Goal: Task Accomplishment & Management: Complete application form

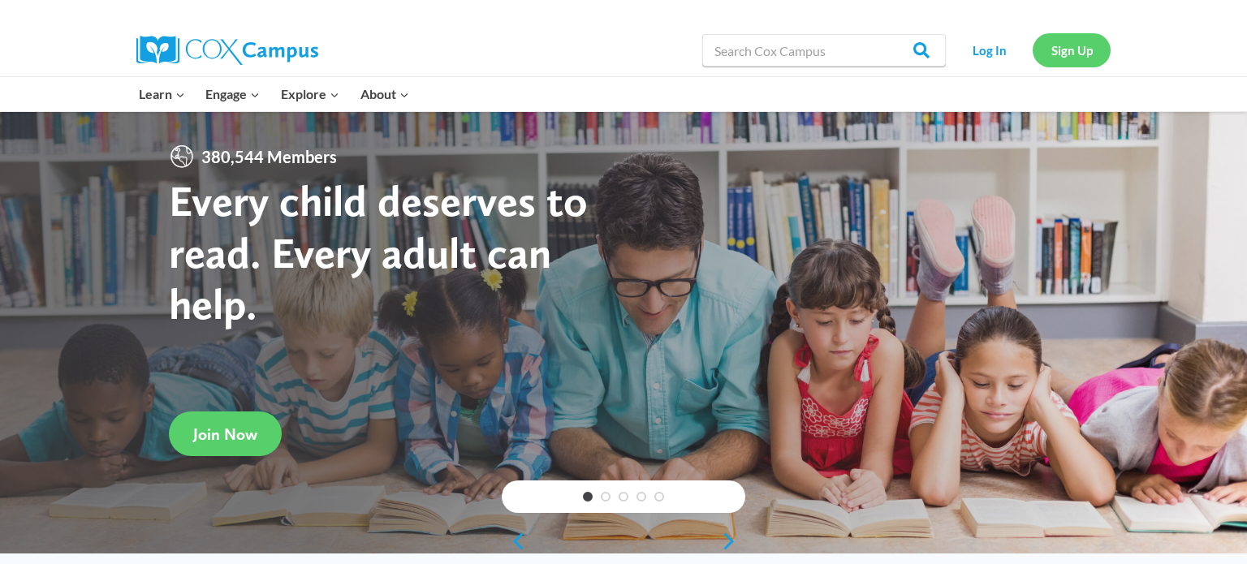
click at [1065, 56] on link "Sign Up" at bounding box center [1072, 49] width 78 height 33
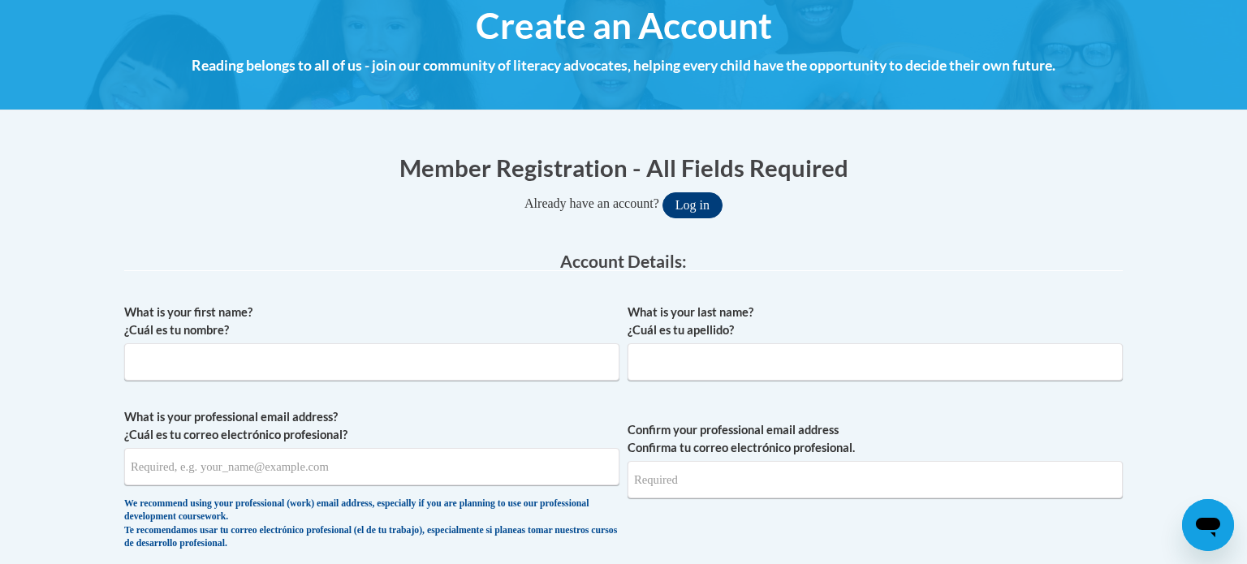
scroll to position [205, 0]
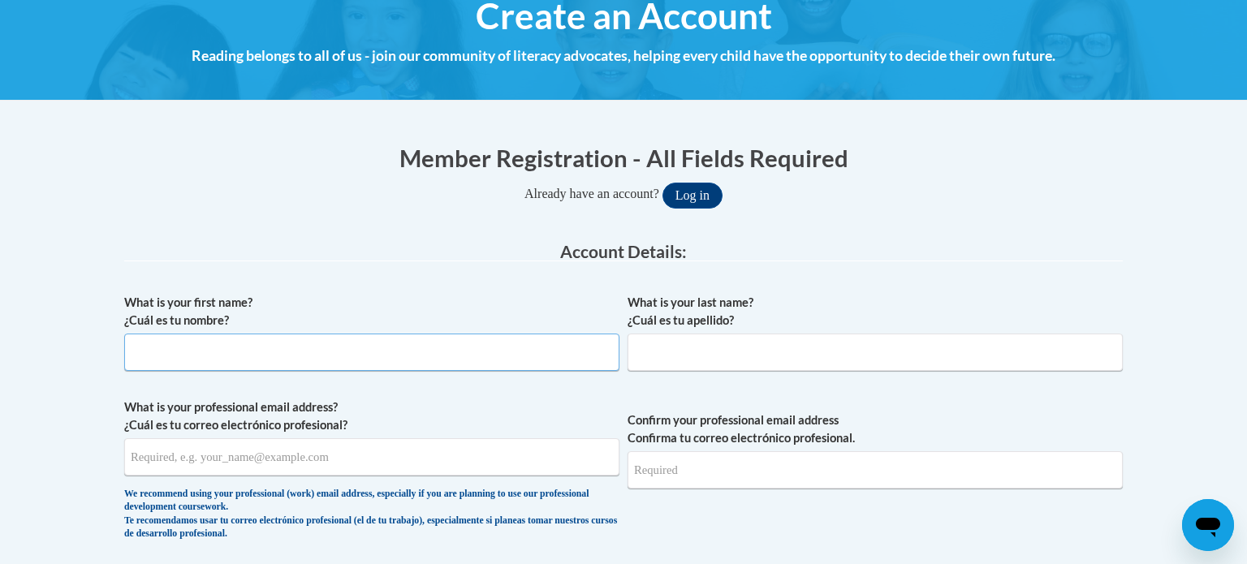
click at [529, 353] on input "What is your first name? ¿Cuál es tu nombre?" at bounding box center [371, 352] width 495 height 37
type input "j"
type input "Jada"
type input "[PERSON_NAME]"
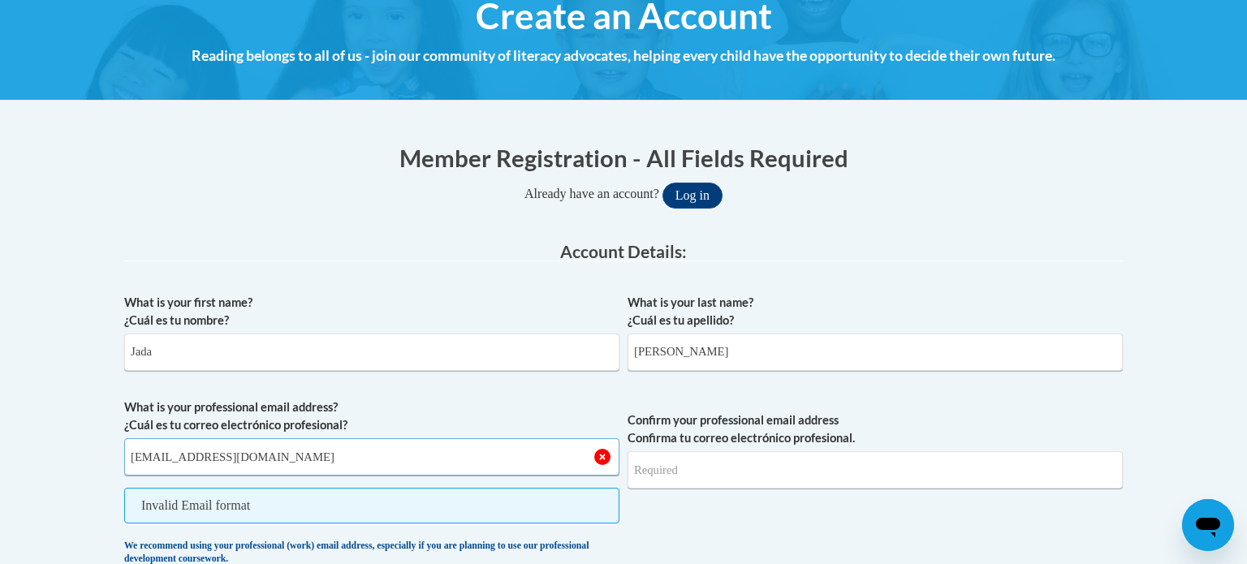
type input "[EMAIL_ADDRESS][DOMAIN_NAME]"
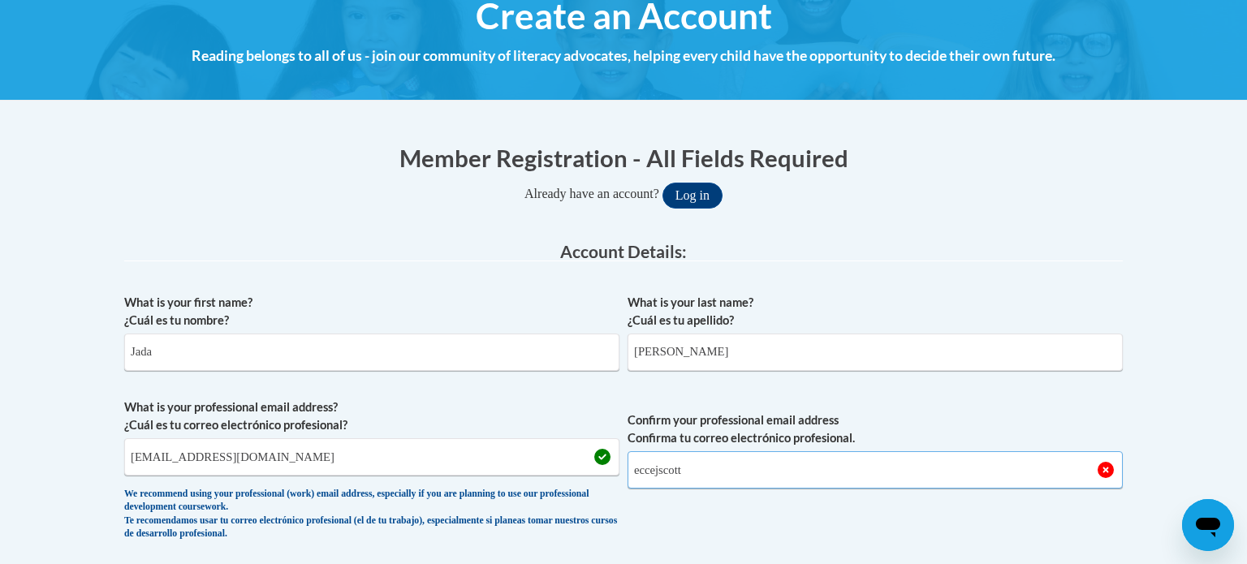
type input "eccejscott"
click at [466, 458] on input "[EMAIL_ADDRESS][DOMAIN_NAME]" at bounding box center [371, 457] width 495 height 37
type input "e"
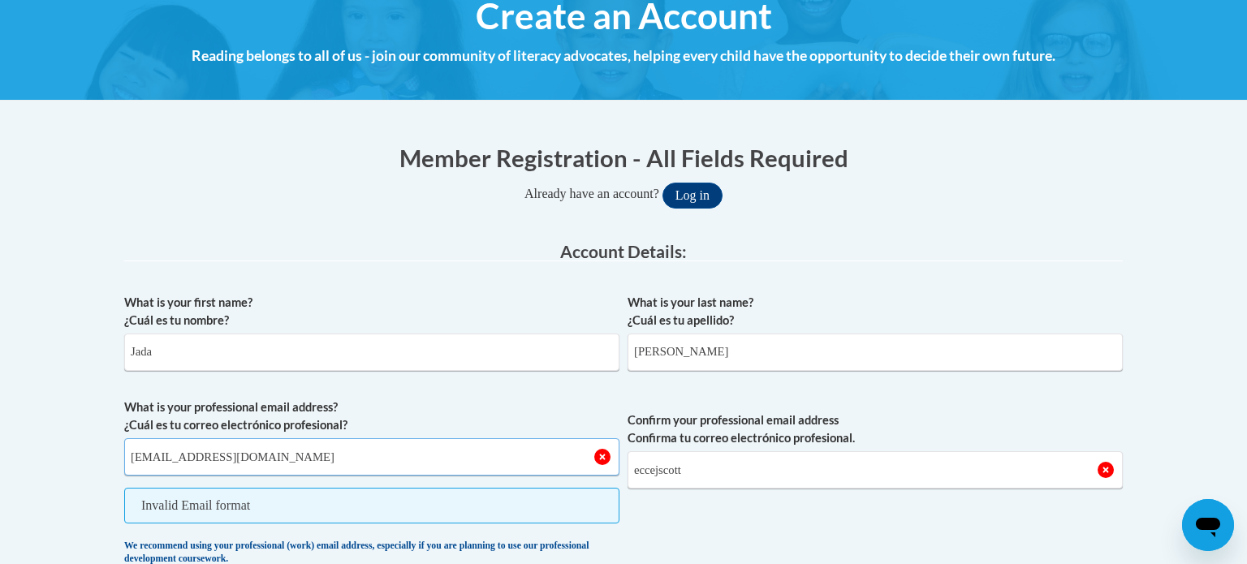
type input "[EMAIL_ADDRESS][DOMAIN_NAME]"
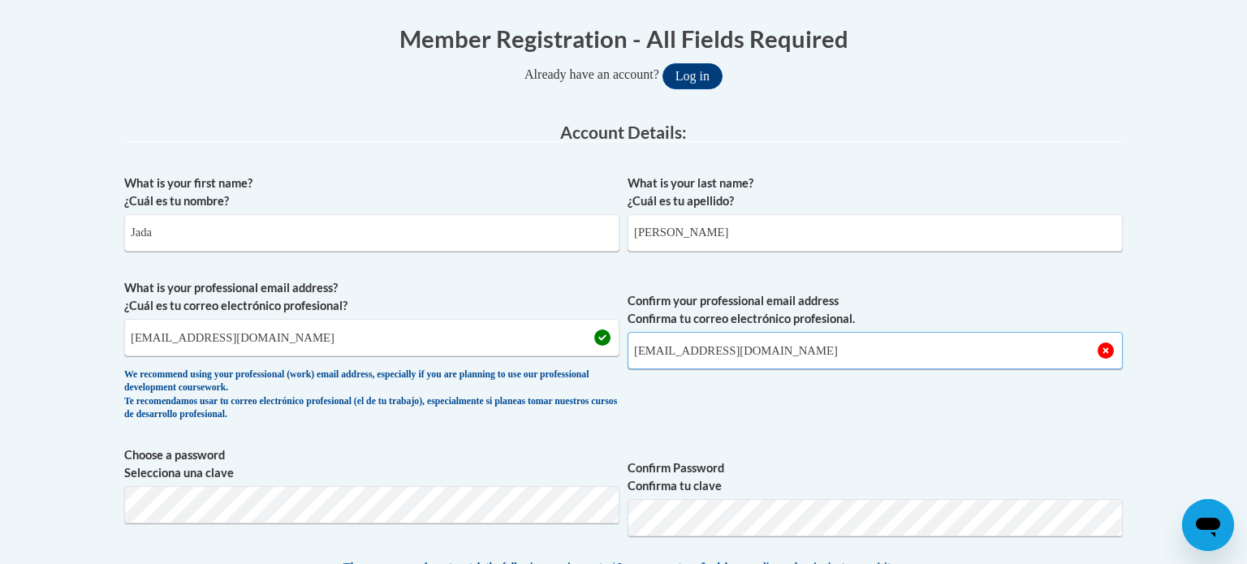
scroll to position [335, 0]
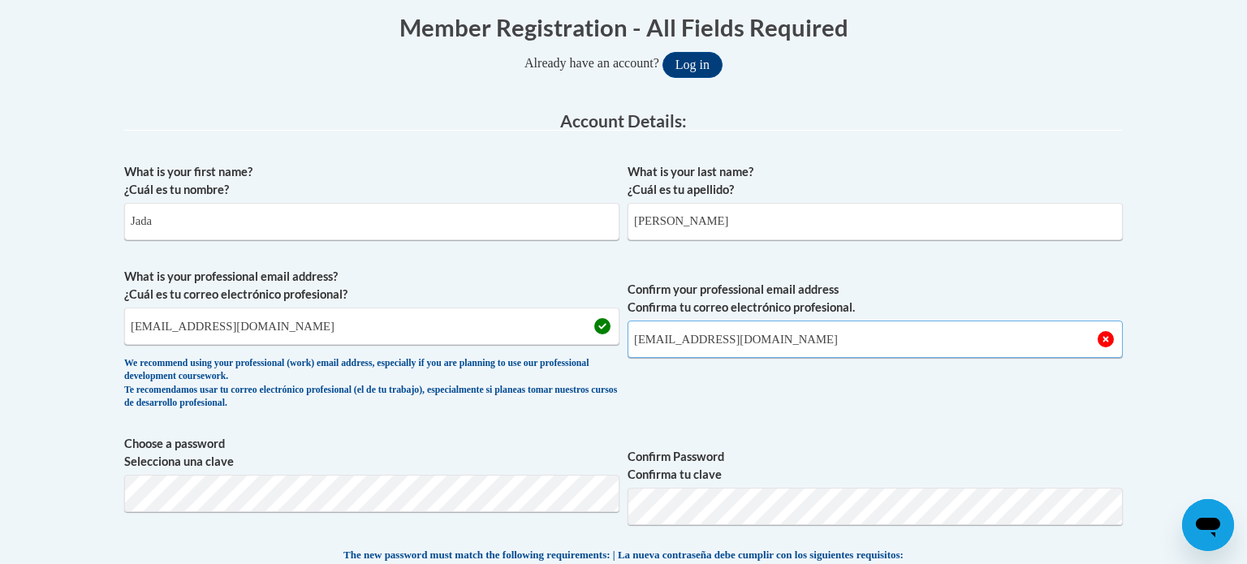
type input "[EMAIL_ADDRESS][DOMAIN_NAME]"
click at [992, 448] on label "Confirm Password Confirma tu clave" at bounding box center [875, 466] width 495 height 36
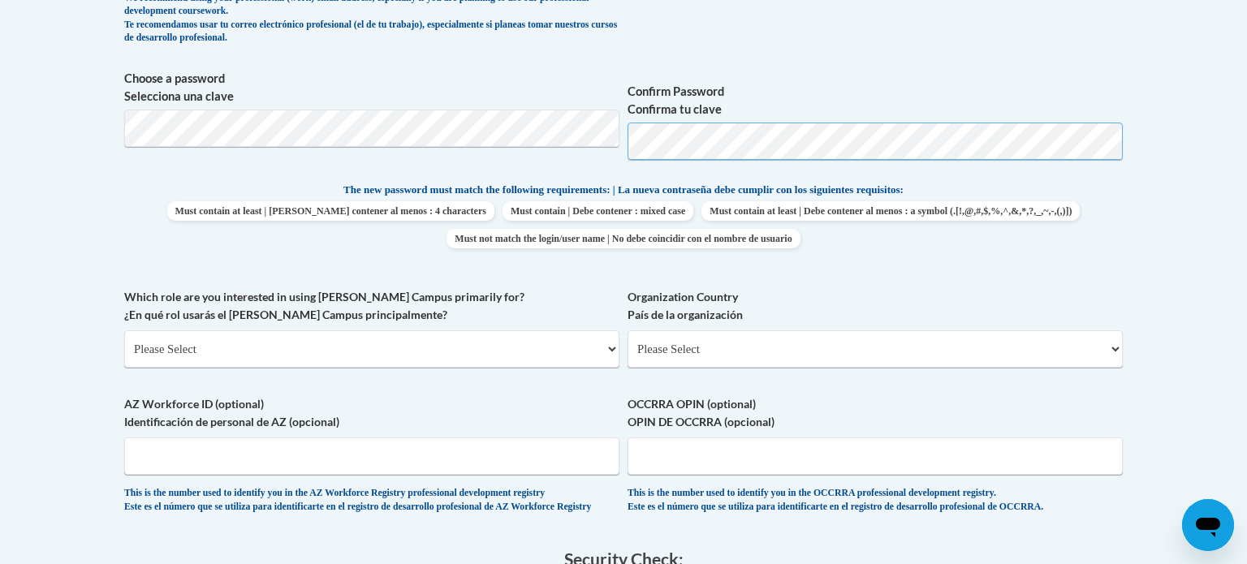
scroll to position [702, 0]
click at [439, 339] on select "Please Select College/University | Colegio/Universidad Community/Nonprofit Part…" at bounding box center [371, 348] width 495 height 37
select select "5a18ea06-2b54-4451-96f2-d152daf9eac5"
click at [124, 330] on select "Please Select College/University | Colegio/Universidad Community/Nonprofit Part…" at bounding box center [371, 348] width 495 height 37
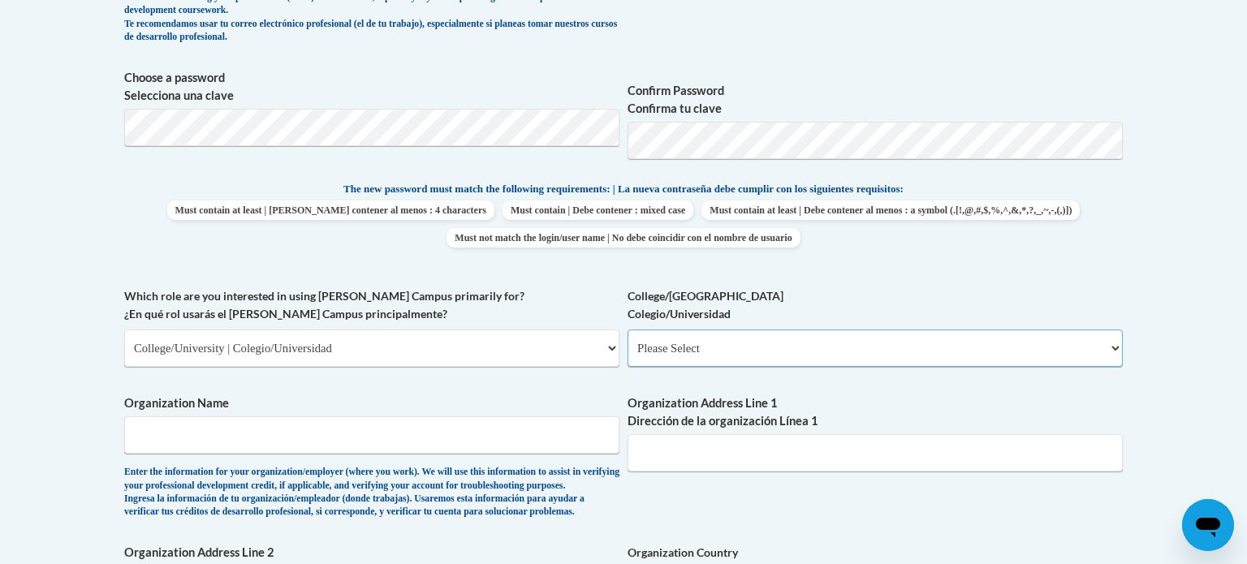
click at [831, 348] on select "Please Select College/University Staff | Empleado universitario College/Univers…" at bounding box center [875, 348] width 495 height 37
select select "99b32b07-cffc-426c-8bf6-0cd77760d84b"
click at [628, 330] on select "Please Select College/University Staff | Empleado universitario College/Univers…" at bounding box center [875, 348] width 495 height 37
click at [434, 434] on input "Organization Name" at bounding box center [371, 435] width 495 height 37
type input "[PERSON_NAME][GEOGRAPHIC_DATA]"
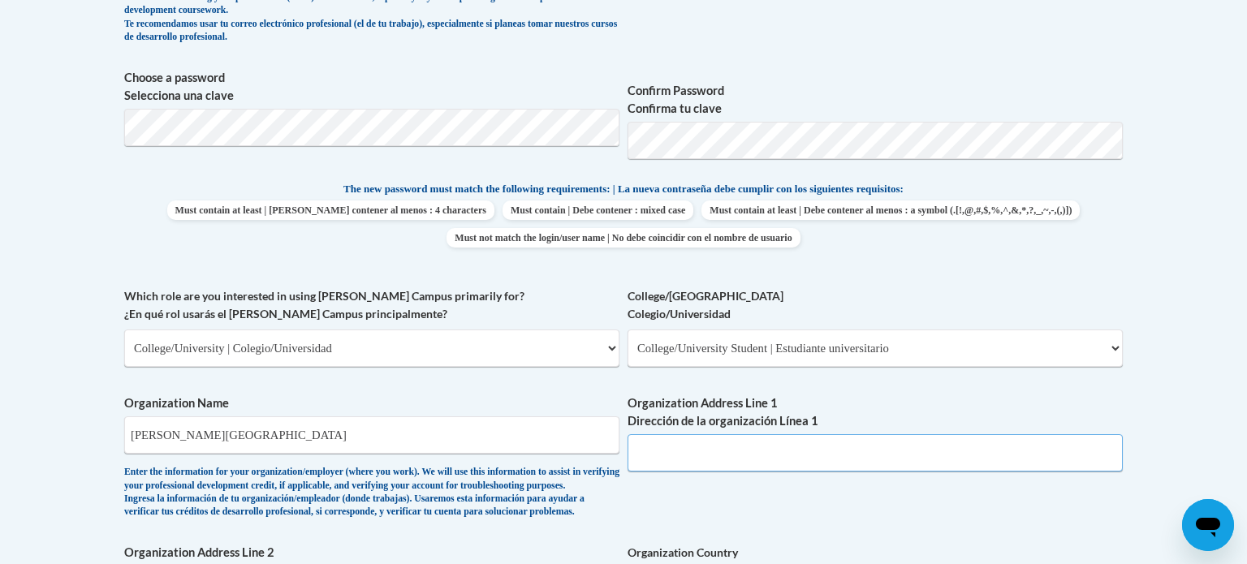
click at [694, 456] on input "Organization Address Line 1 Dirección de la organización Línea 1" at bounding box center [875, 452] width 495 height 37
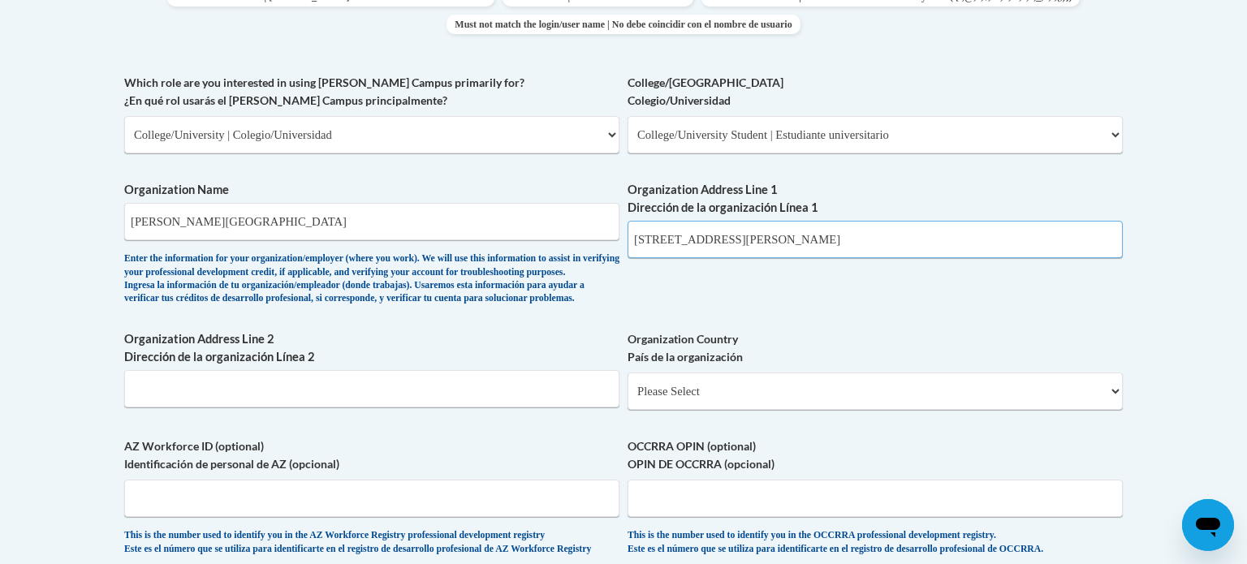
scroll to position [927, 0]
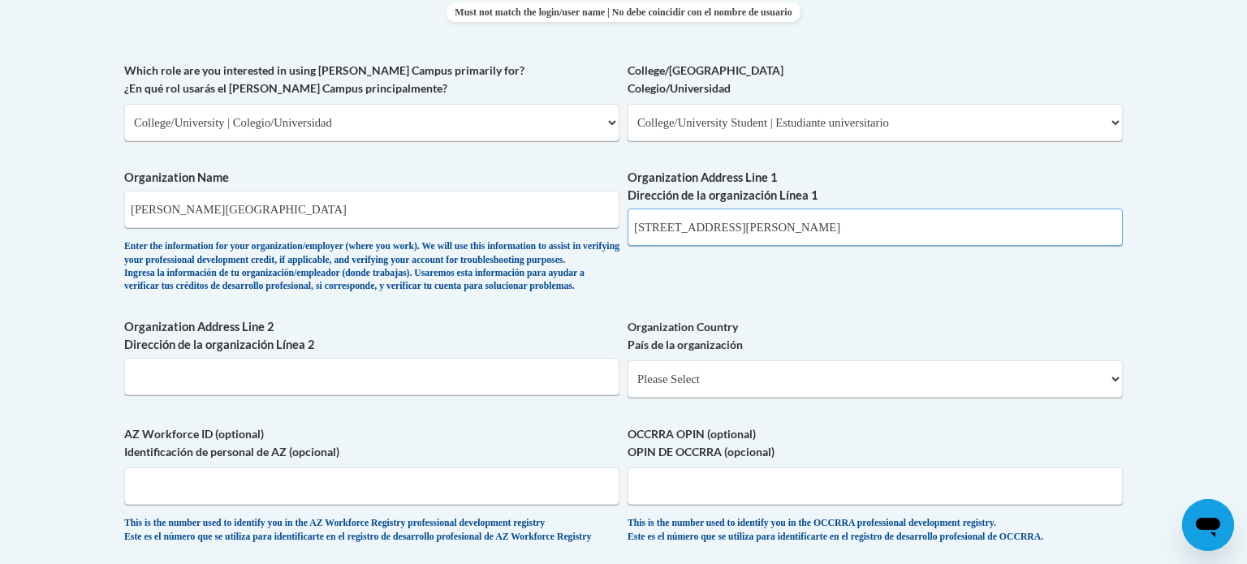
type input "[STREET_ADDRESS][PERSON_NAME]"
click at [497, 395] on input "Organization Address Line 2 Dirección de la organización Línea 2" at bounding box center [371, 376] width 495 height 37
type input "Mt [PERSON_NAME] Ga"
click at [816, 398] on select "Please Select [GEOGRAPHIC_DATA] | [GEOGRAPHIC_DATA] Outside of [GEOGRAPHIC_DATA…" at bounding box center [875, 379] width 495 height 37
select select "ad49bcad-a171-4b2e-b99c-48b446064914"
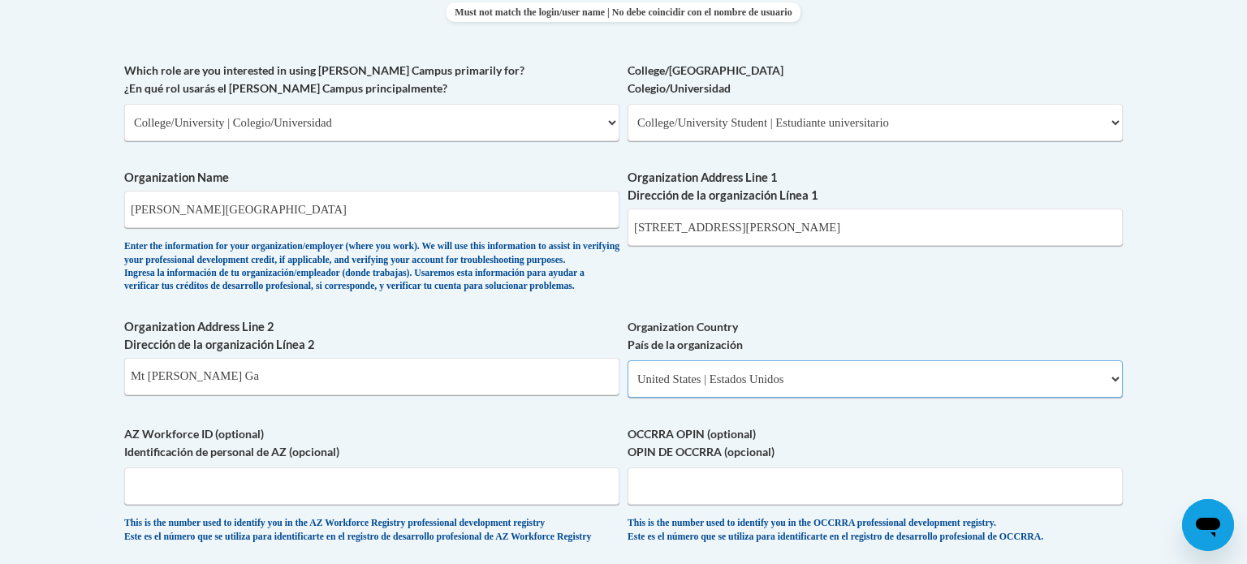
click at [628, 387] on select "Please Select [GEOGRAPHIC_DATA] | [GEOGRAPHIC_DATA] Outside of [GEOGRAPHIC_DATA…" at bounding box center [875, 379] width 495 height 37
select select
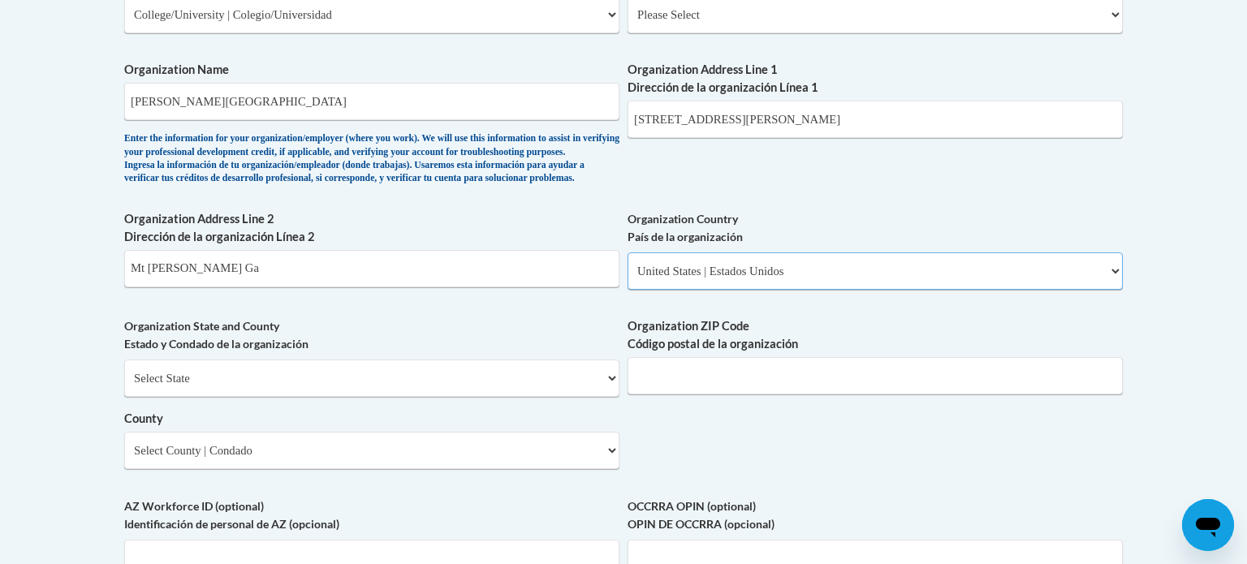
scroll to position [1036, 0]
click at [529, 396] on select "Select State [US_STATE] [US_STATE] [US_STATE] [US_STATE] [US_STATE] [US_STATE] …" at bounding box center [371, 377] width 495 height 37
select select "[US_STATE]"
click at [124, 386] on select "Select State [US_STATE] [US_STATE] [US_STATE] [US_STATE] [US_STATE] [US_STATE] …" at bounding box center [371, 377] width 495 height 37
click at [560, 469] on select "Select County Appling [PERSON_NAME] [PERSON_NAME] [PERSON_NAME] [PERSON_NAME] B…" at bounding box center [371, 449] width 495 height 37
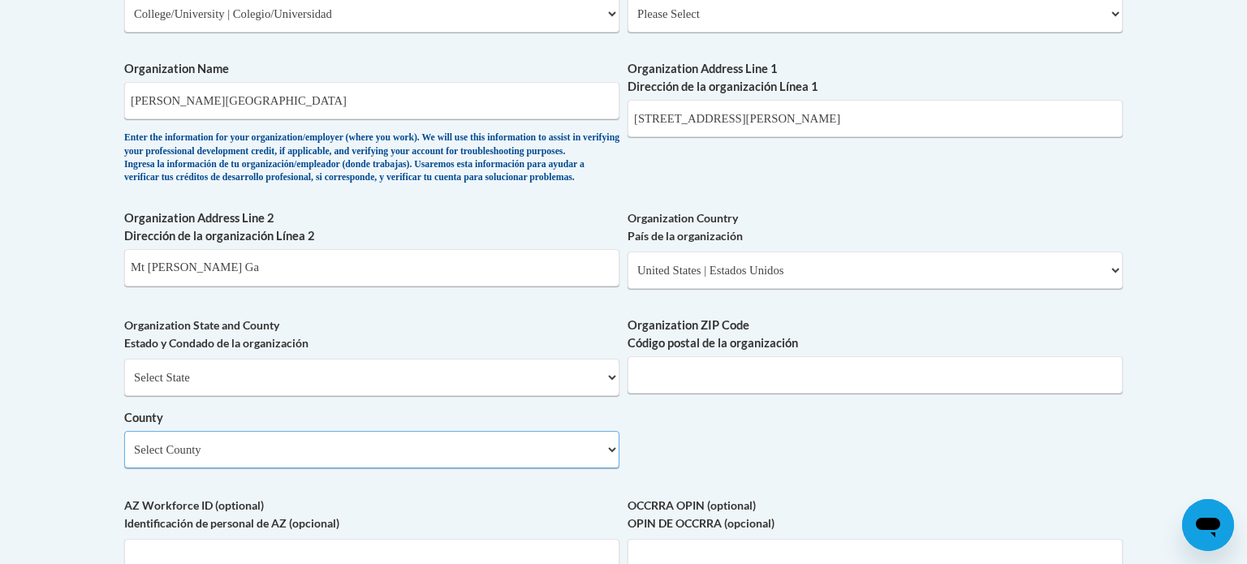
select select "[PERSON_NAME]"
click at [124, 458] on select "Select County Appling [PERSON_NAME] [PERSON_NAME] [PERSON_NAME] [PERSON_NAME] B…" at bounding box center [371, 449] width 495 height 37
click at [793, 394] on input "Organization ZIP Code Código postal de la organización" at bounding box center [875, 374] width 495 height 37
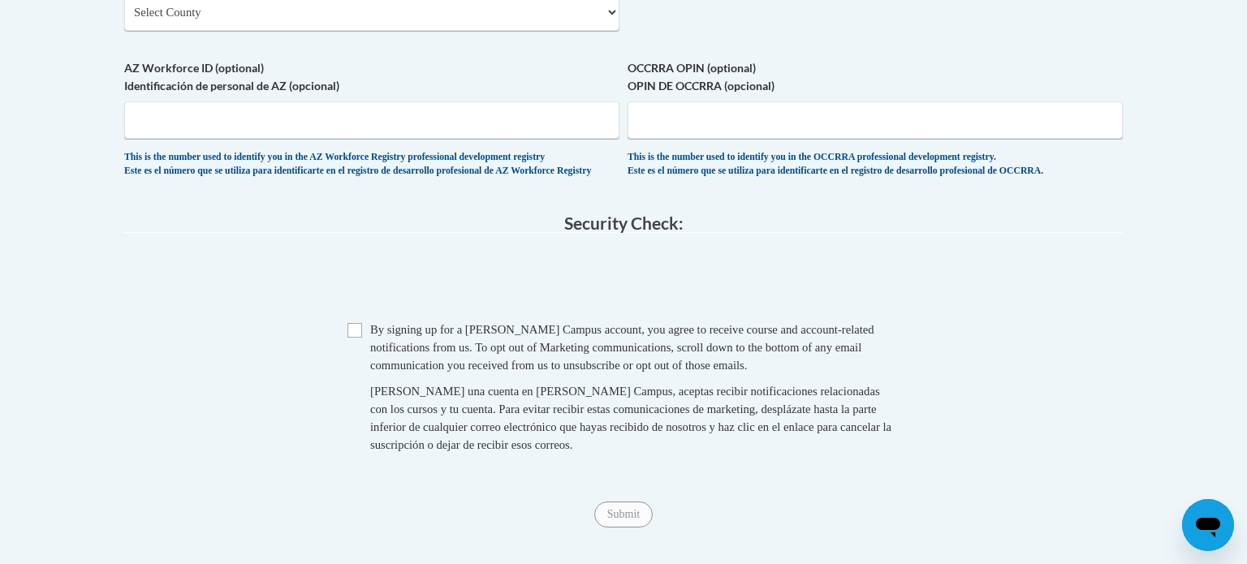
scroll to position [1475, 0]
type input "30445"
click at [356, 337] on input "Checkbox" at bounding box center [355, 329] width 15 height 15
checkbox input "true"
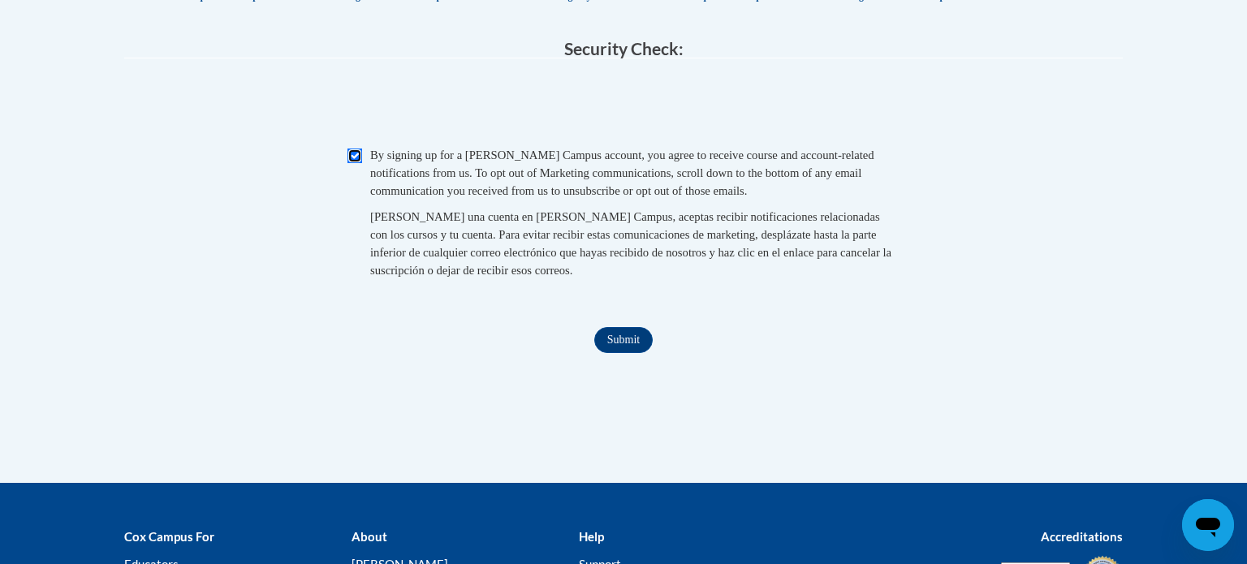
scroll to position [1647, 0]
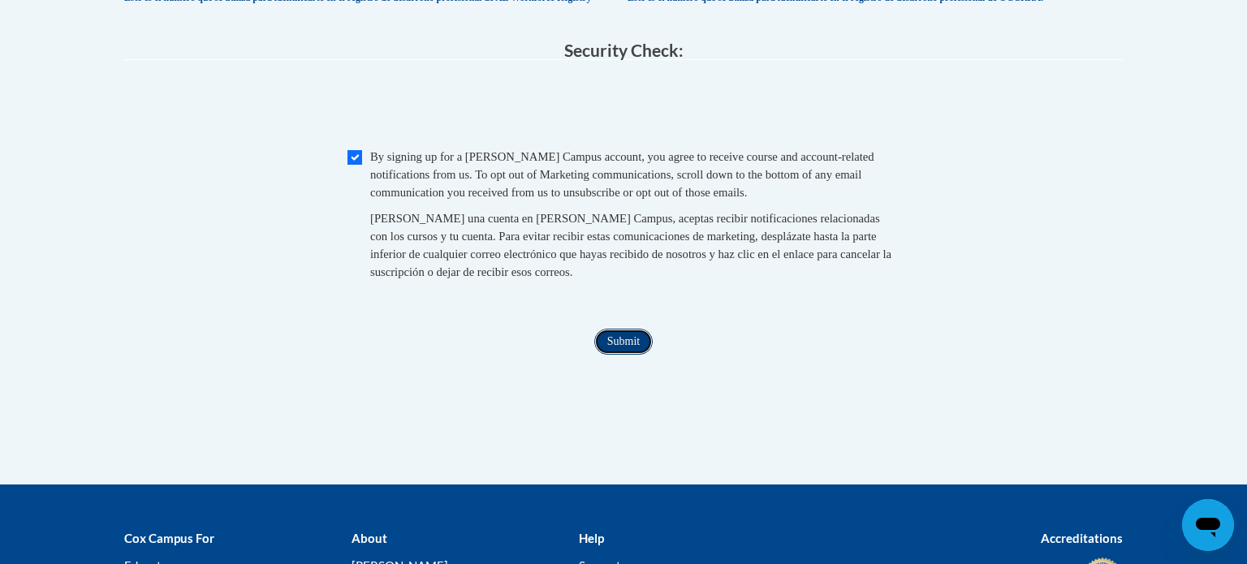
click at [621, 355] on input "Submit" at bounding box center [623, 342] width 58 height 26
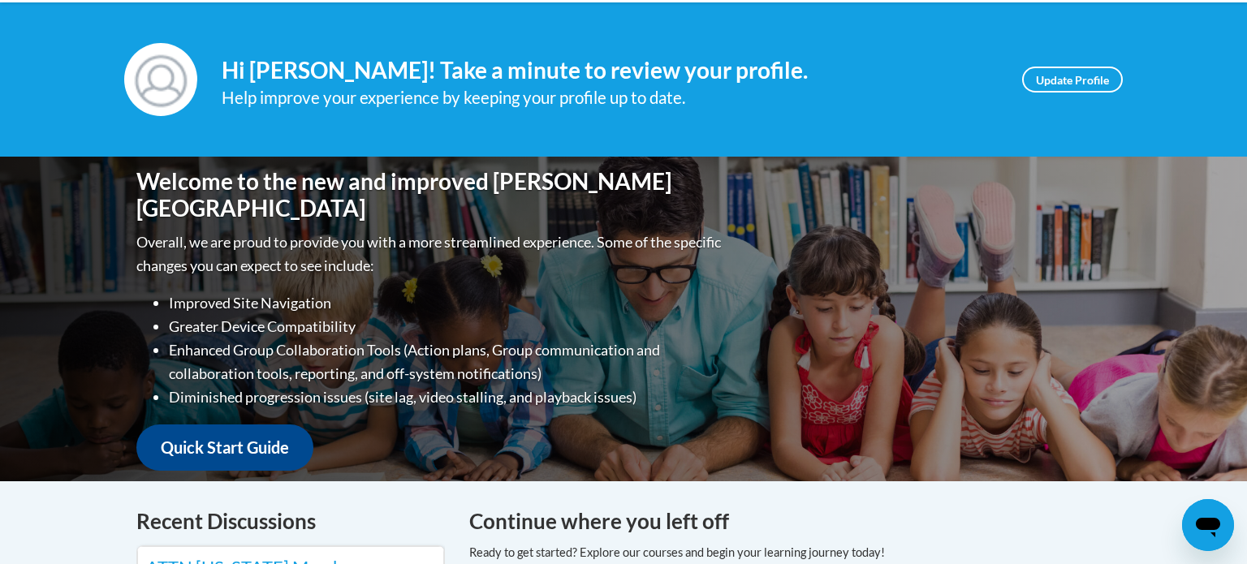
scroll to position [208, 0]
